Goal: Transaction & Acquisition: Purchase product/service

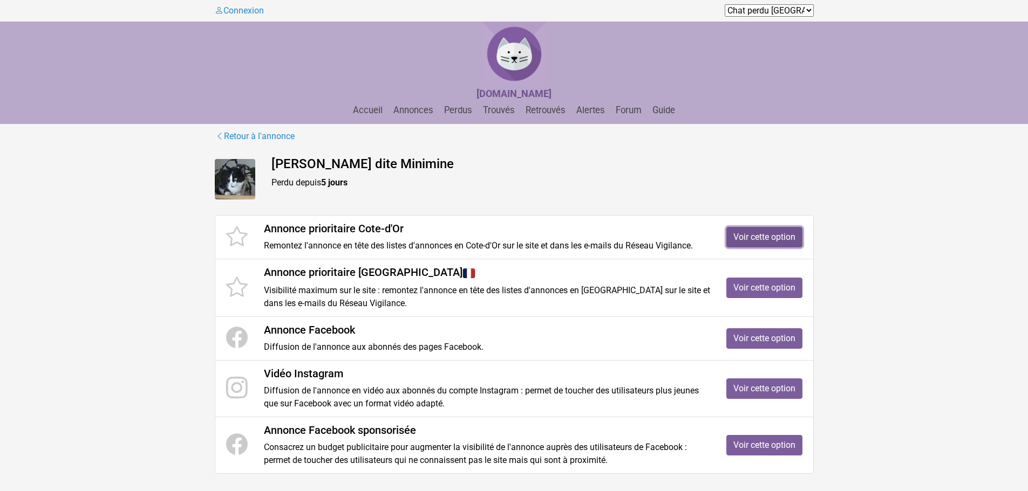
click at [772, 233] on link "Voir cette option" at bounding box center [764, 237] width 76 height 21
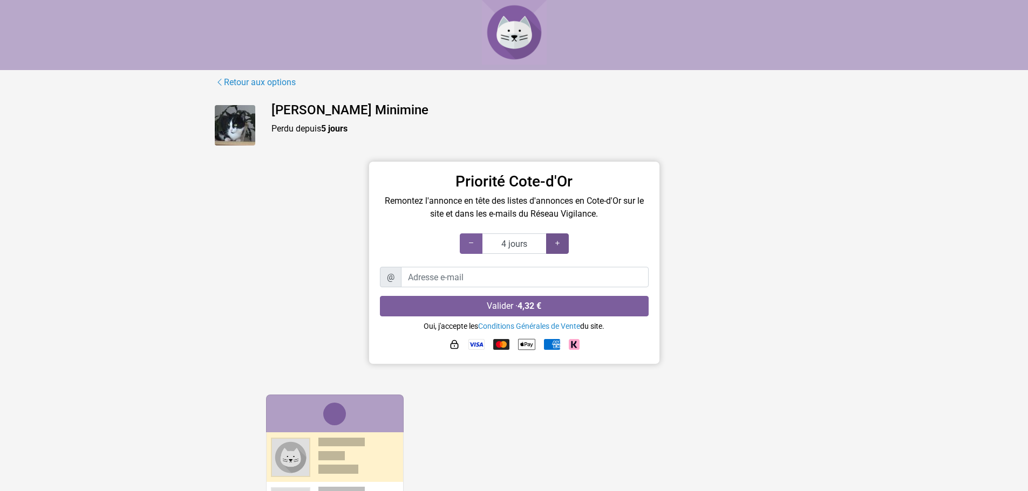
click at [558, 238] on icon at bounding box center [557, 243] width 9 height 10
click at [558, 241] on icon at bounding box center [557, 243] width 9 height 10
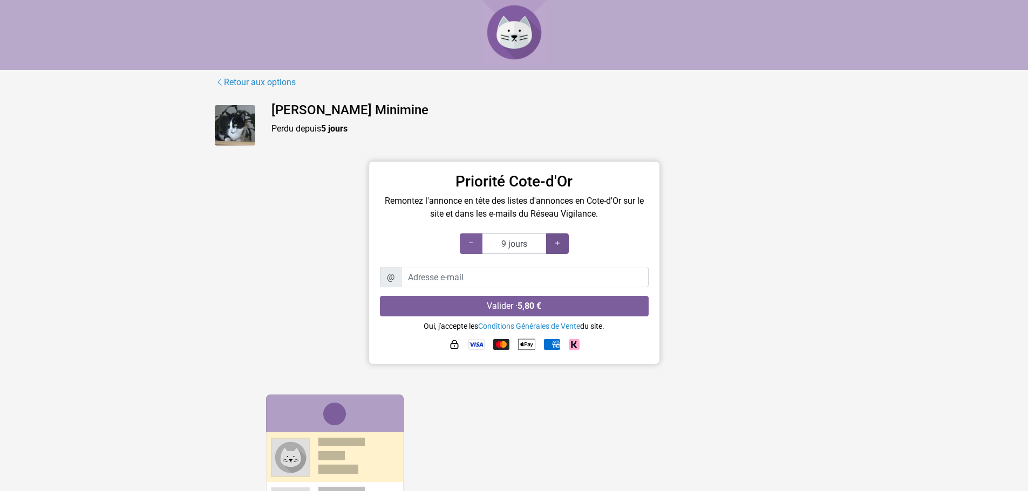
click at [558, 241] on icon at bounding box center [557, 243] width 9 height 10
type input "10 jours"
click at [558, 241] on icon at bounding box center [557, 243] width 9 height 10
click at [423, 272] on input "Adresse e-mail" at bounding box center [525, 277] width 248 height 21
type input "desteve2@orange.fr"
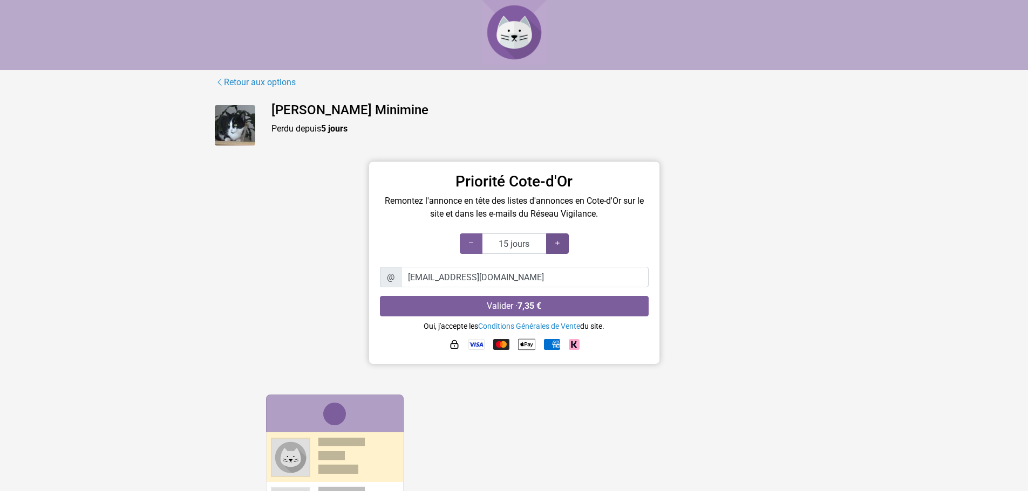
click at [556, 246] on icon at bounding box center [557, 243] width 9 height 10
type input "20 jours"
click at [556, 246] on icon at bounding box center [557, 243] width 9 height 10
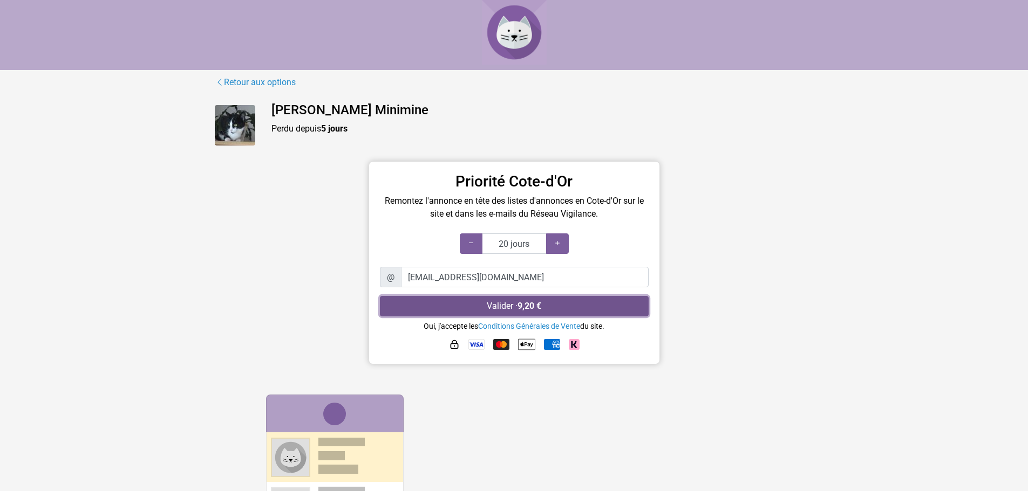
click at [516, 304] on button "Valider · 9,20 €" at bounding box center [514, 306] width 269 height 21
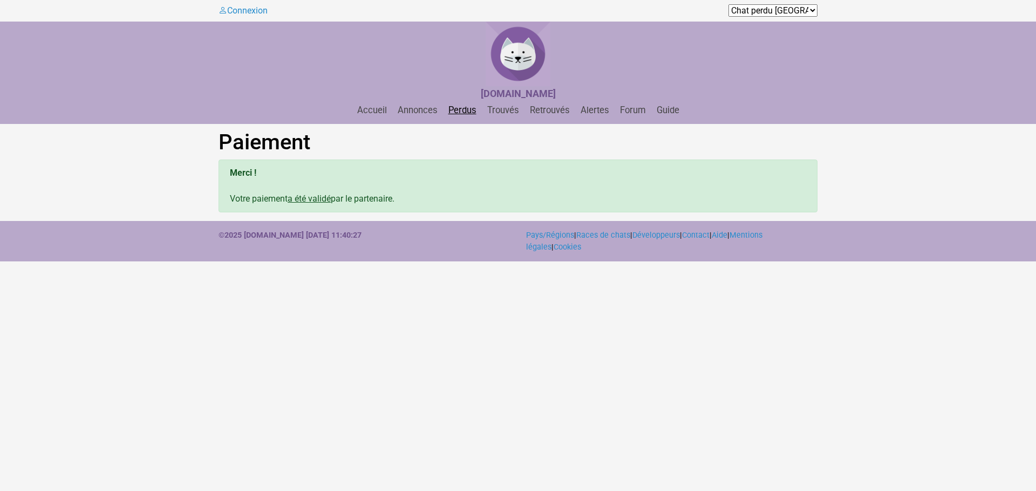
click at [460, 107] on link "Perdus" at bounding box center [462, 110] width 37 height 10
